Goal: Transaction & Acquisition: Purchase product/service

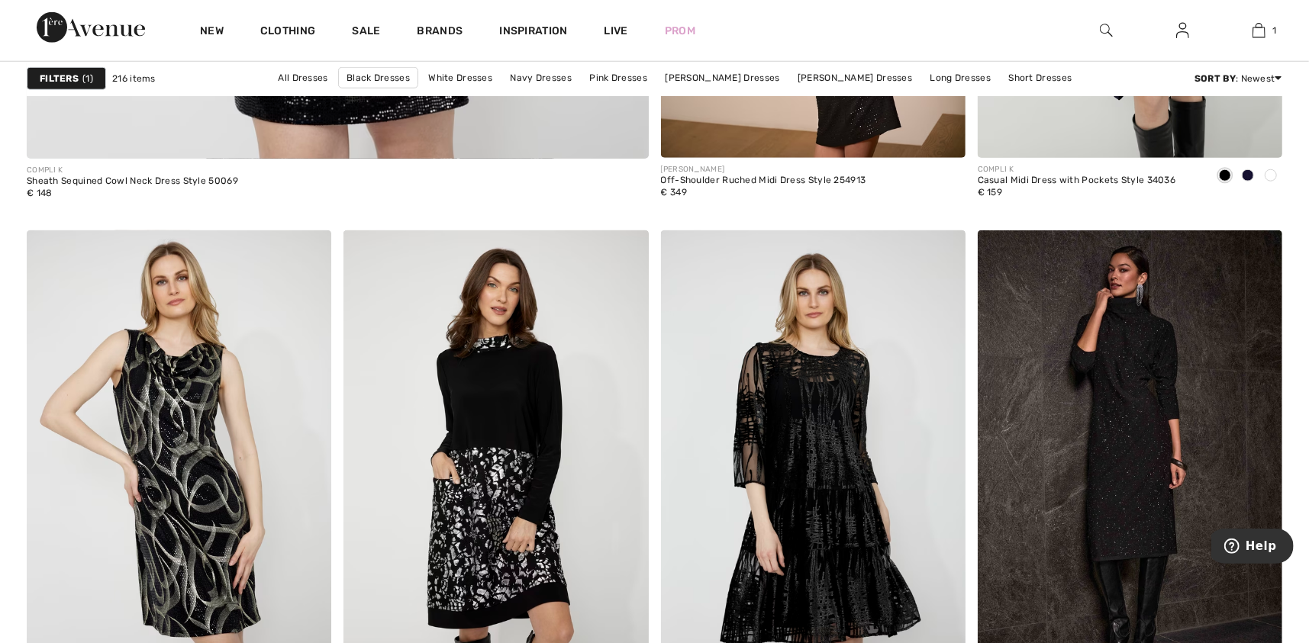
scroll to position [5199, 0]
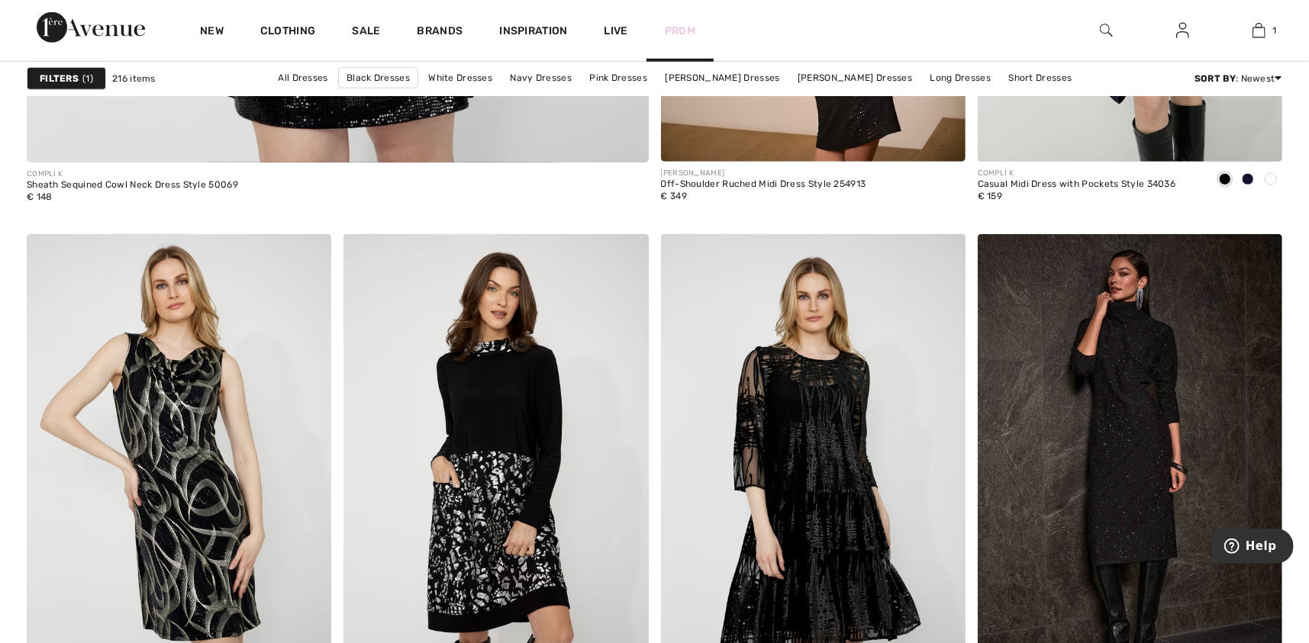
click at [676, 31] on link "Prom" at bounding box center [680, 31] width 31 height 16
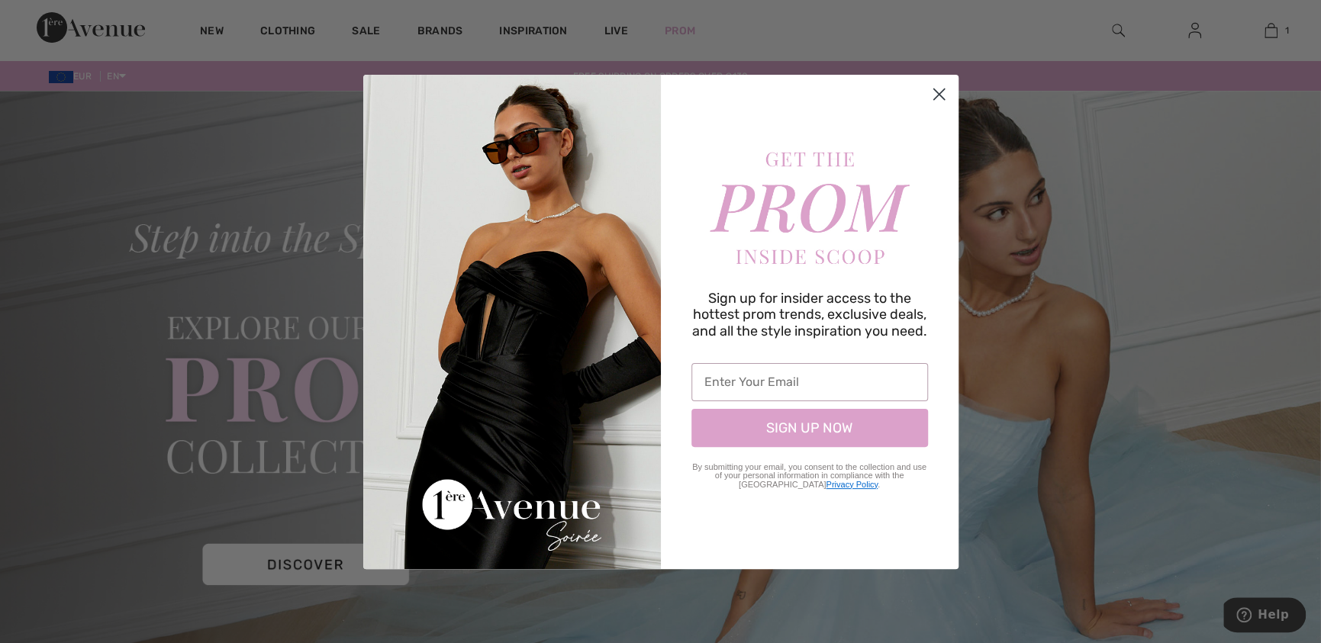
click at [941, 90] on icon "Close dialog" at bounding box center [938, 94] width 11 height 11
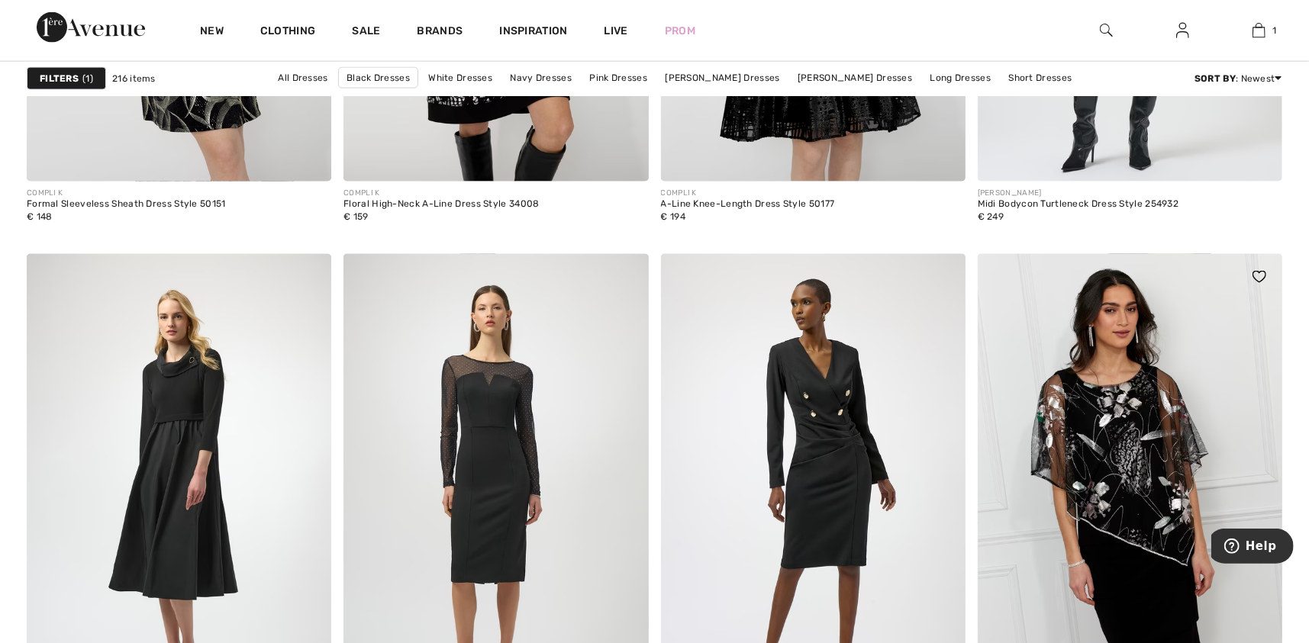
scroll to position [5733, 0]
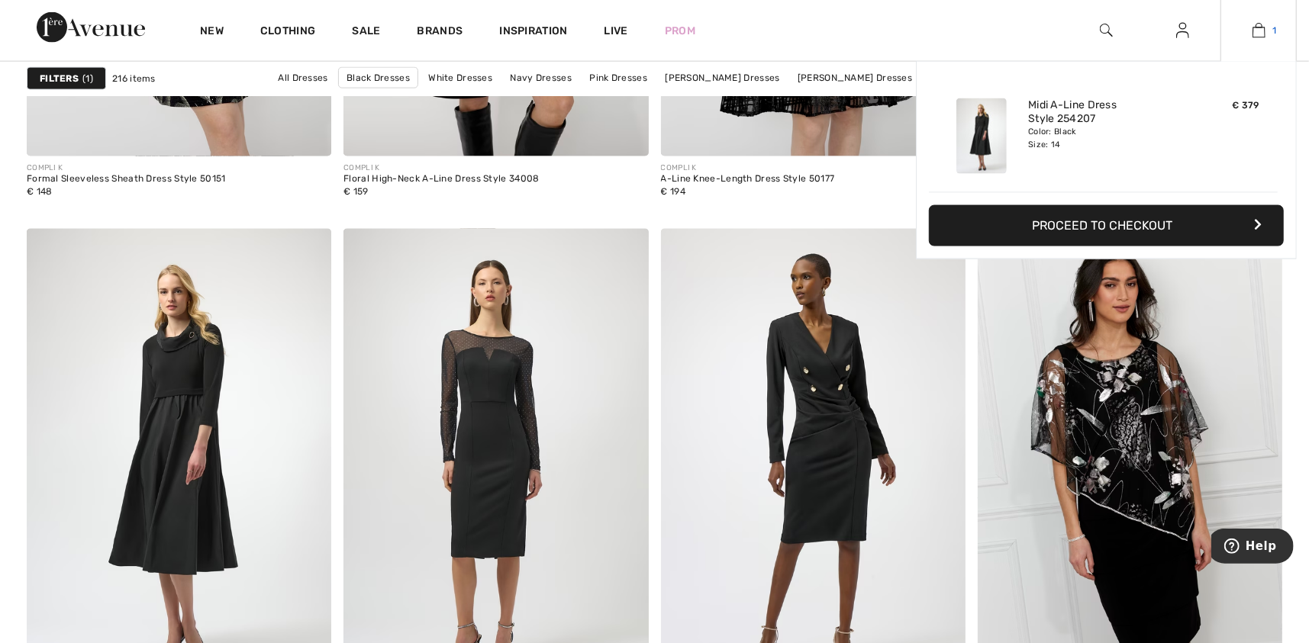
click at [1262, 33] on img at bounding box center [1258, 30] width 13 height 18
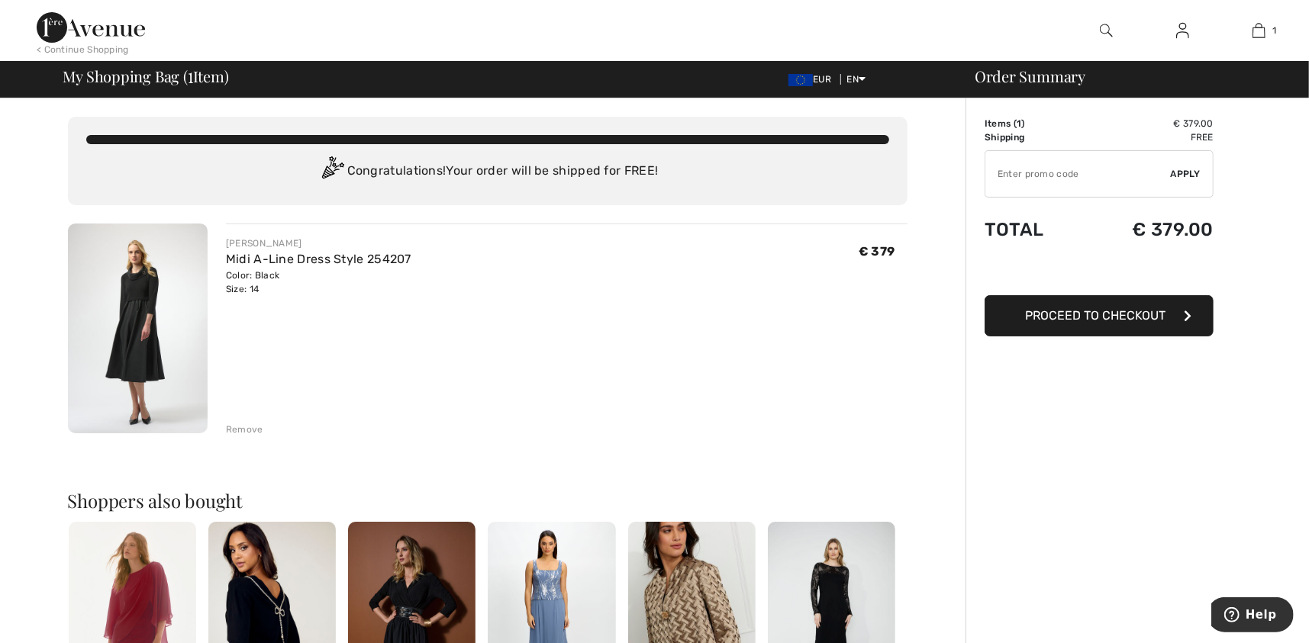
click at [1001, 176] on input "TEXT" at bounding box center [1077, 174] width 185 height 46
click at [1179, 174] on span "Apply" at bounding box center [1185, 174] width 31 height 14
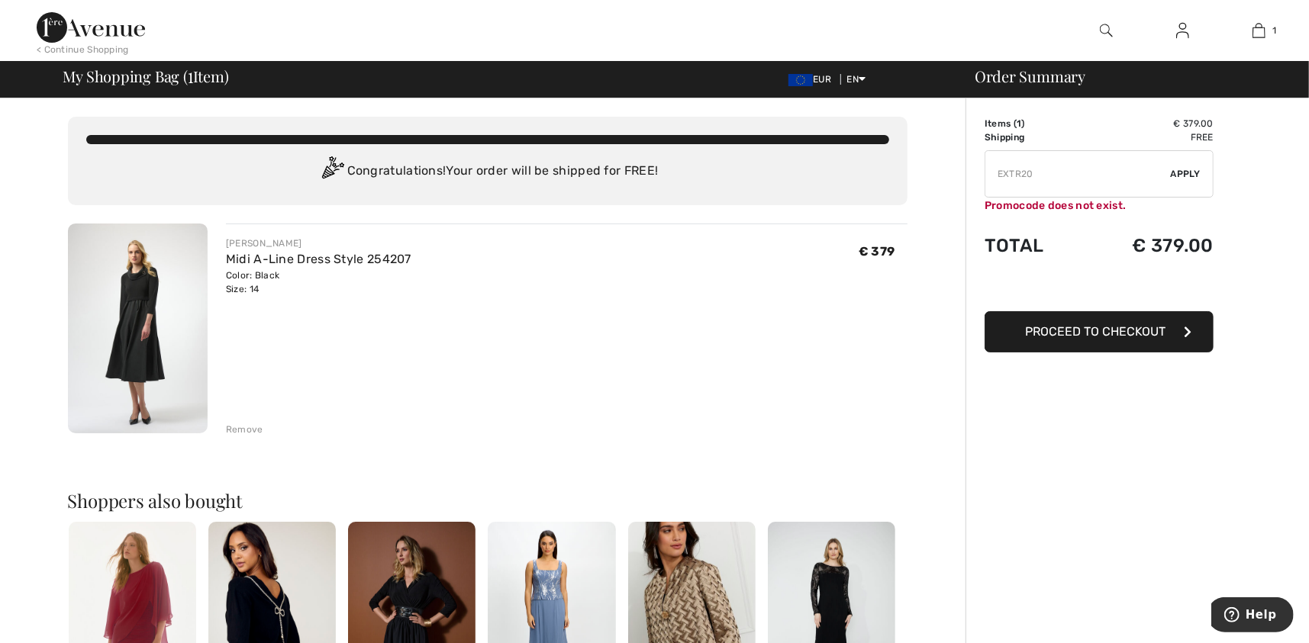
drag, startPoint x: 1053, startPoint y: 177, endPoint x: 936, endPoint y: 171, distance: 116.9
click at [936, 171] on div "You are only € 0.00 away from FREE SHIPPING! Continue Shopping > Congratulation…" at bounding box center [658, 585] width 1299 height 975
type input "E"
click at [1021, 178] on input "TEXT" at bounding box center [1077, 174] width 185 height 46
type input "EXTRA20"
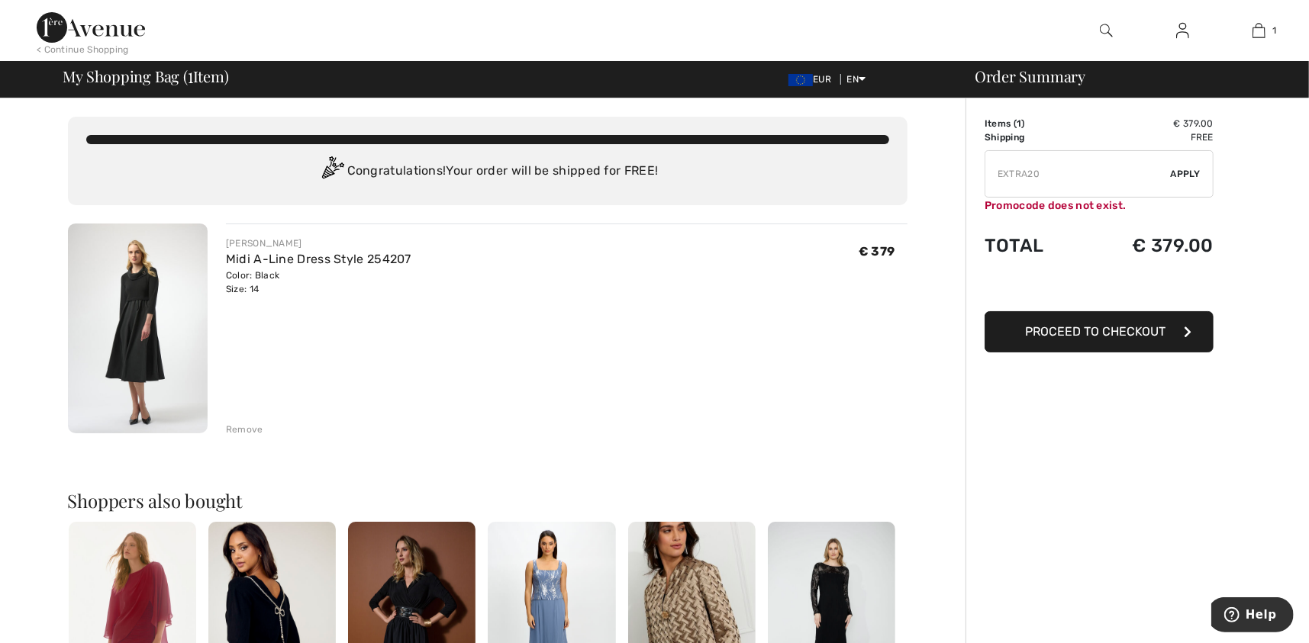
click at [1193, 170] on span "Apply" at bounding box center [1185, 174] width 31 height 14
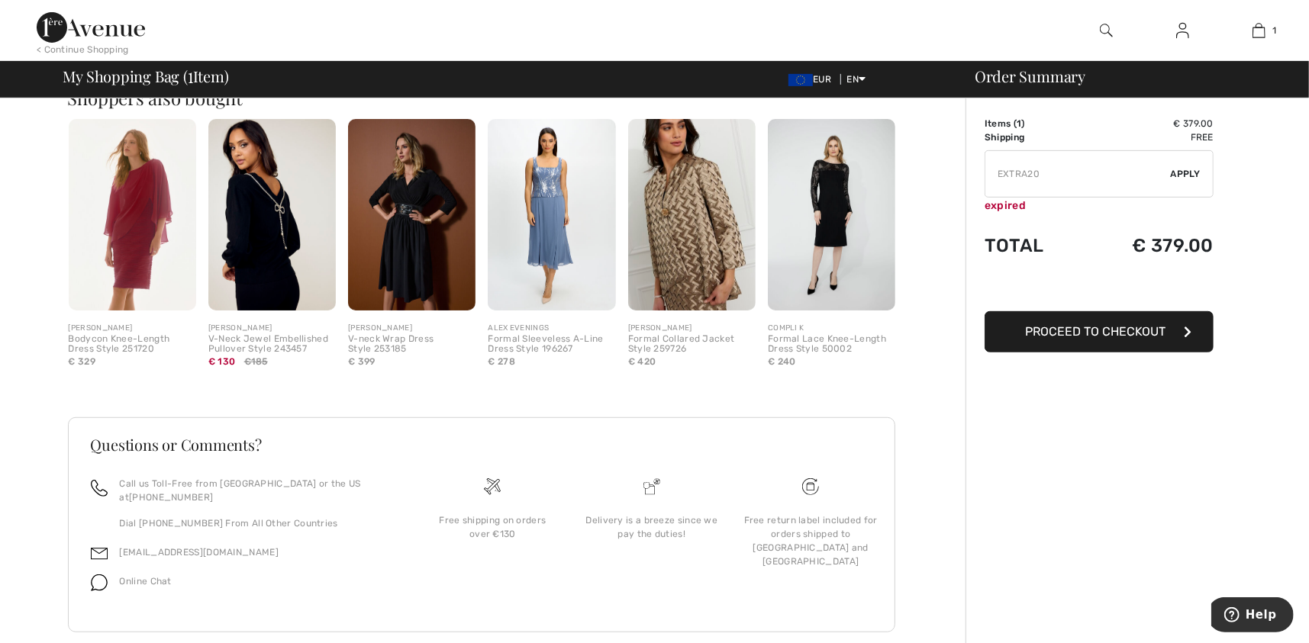
scroll to position [416, 0]
